Goal: Go to known website: Access a specific website the user already knows

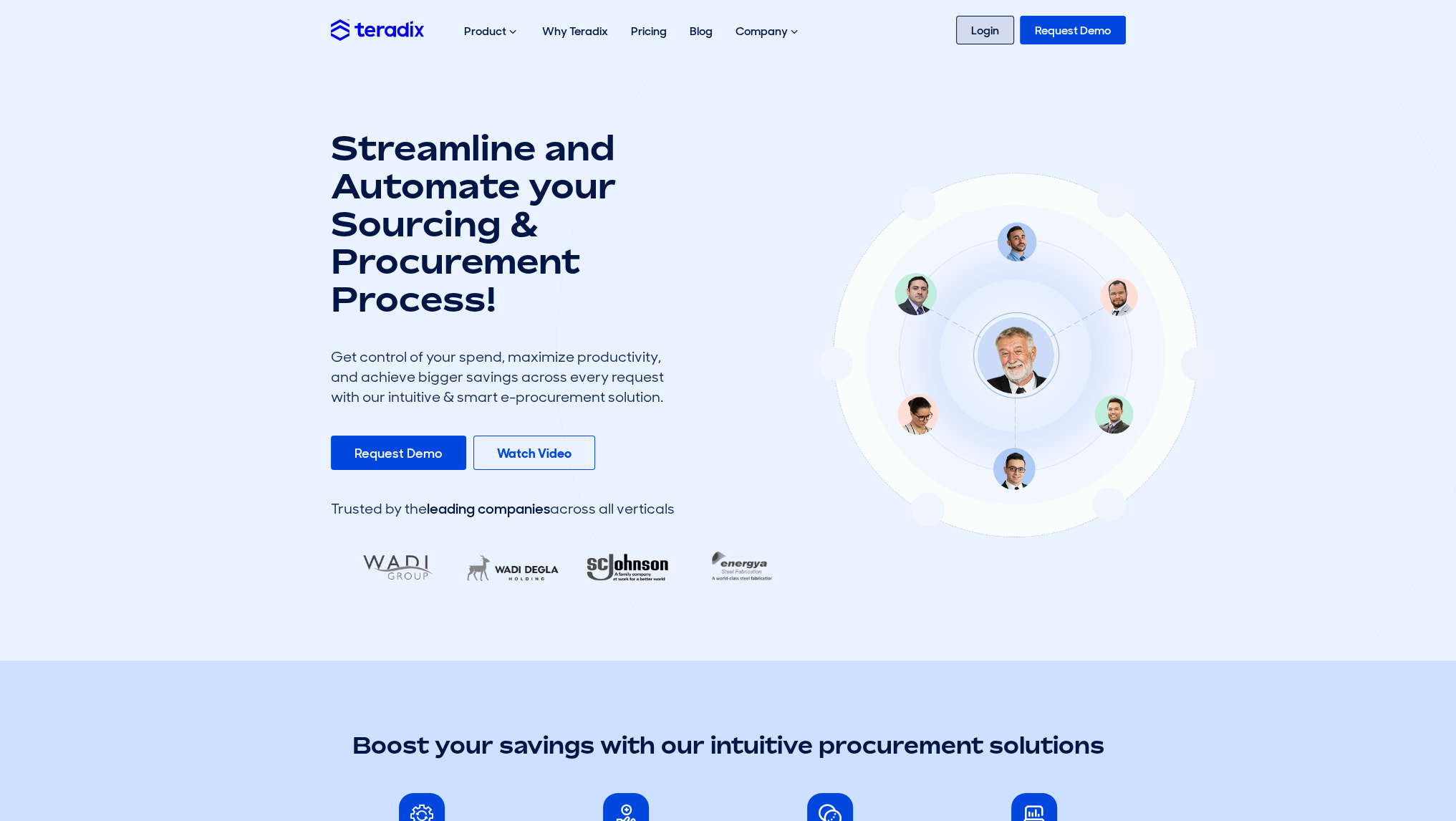
click at [970, 43] on link "Login" at bounding box center [985, 29] width 58 height 29
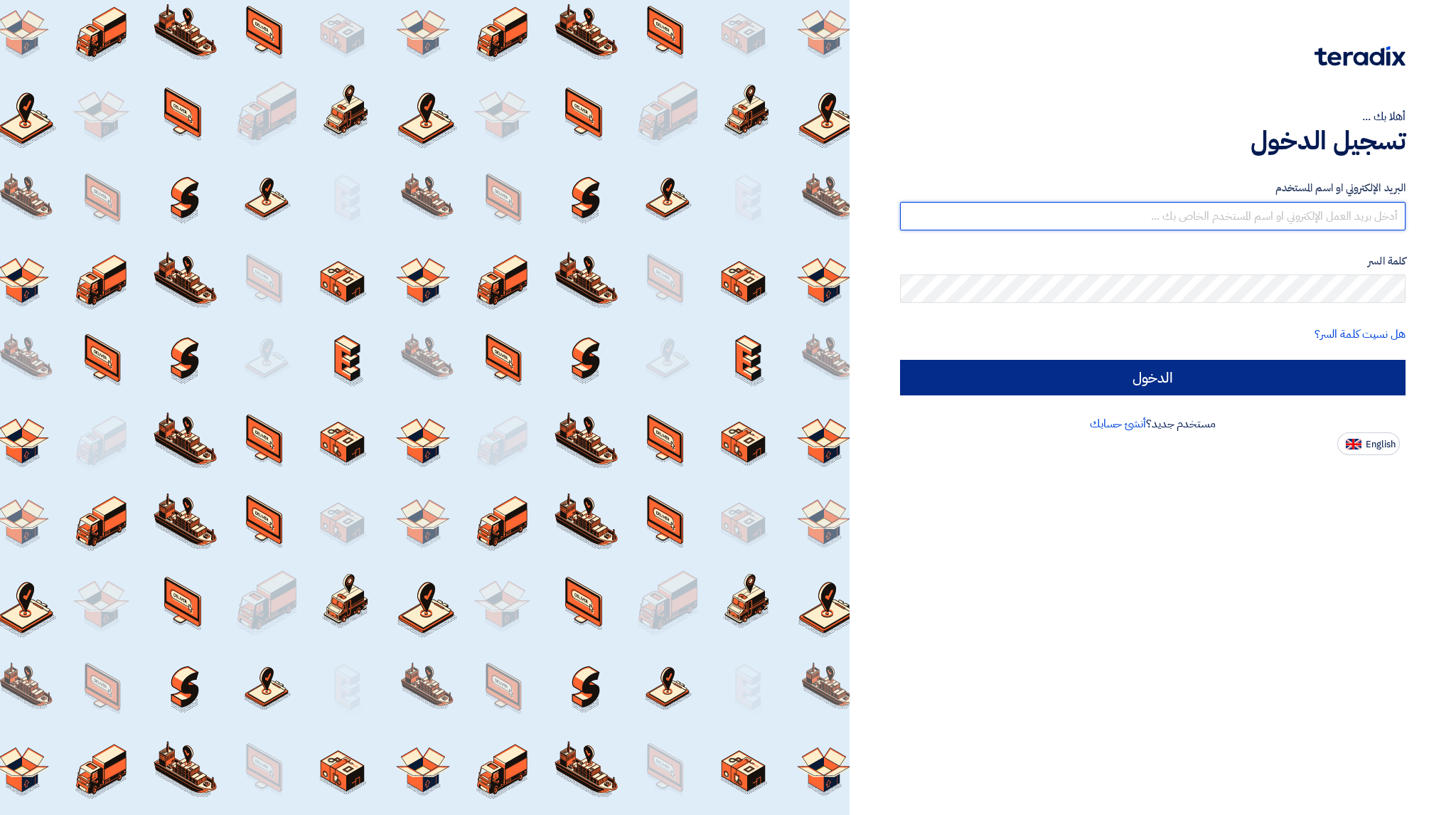
type input "kadalfkamah@gmail.com"
click at [1184, 383] on input "الدخول" at bounding box center [1152, 378] width 506 height 35
